Goal: Task Accomplishment & Management: Manage account settings

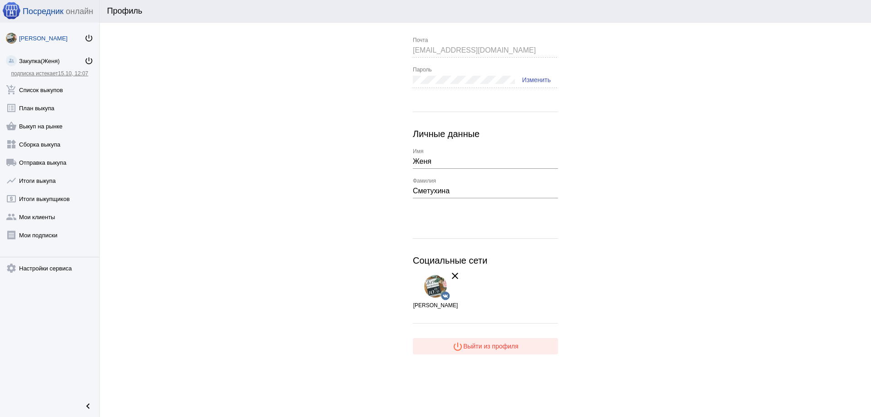
click at [475, 345] on span "power_settings_new Выйти из профиля" at bounding box center [485, 345] width 66 height 7
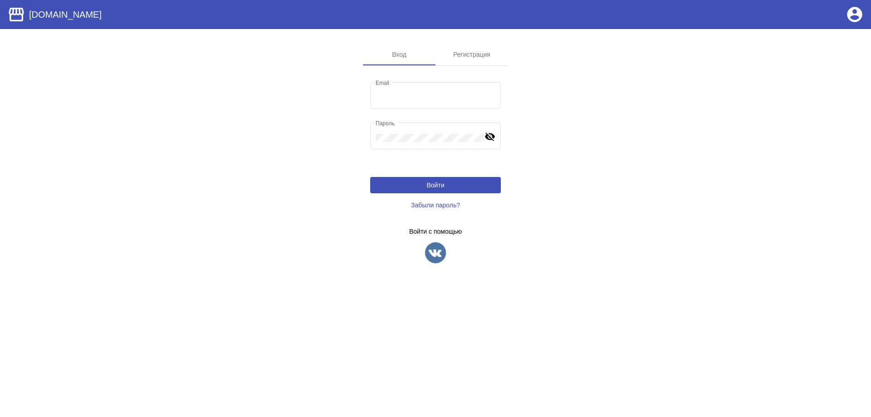
type input "[EMAIL_ADDRESS][DOMAIN_NAME]"
click at [432, 183] on span "Войти" at bounding box center [435, 184] width 18 height 7
